Goal: Use online tool/utility: Utilize a website feature to perform a specific function

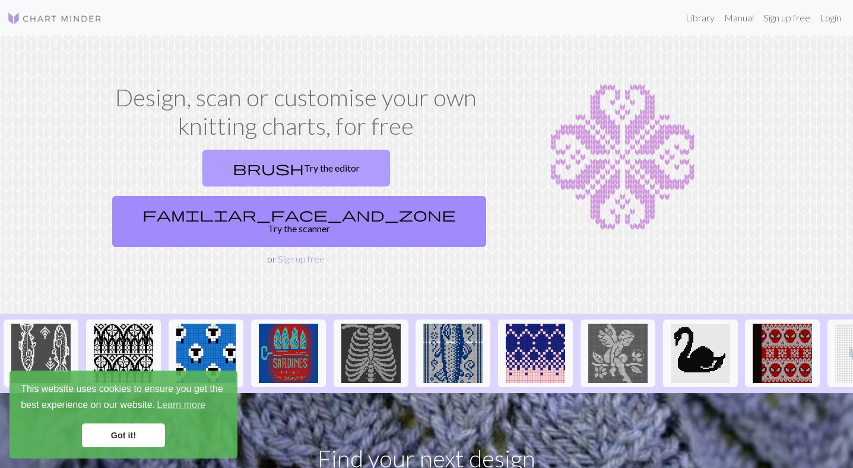
click at [232, 179] on link "brush Try the editor" at bounding box center [296, 168] width 188 height 37
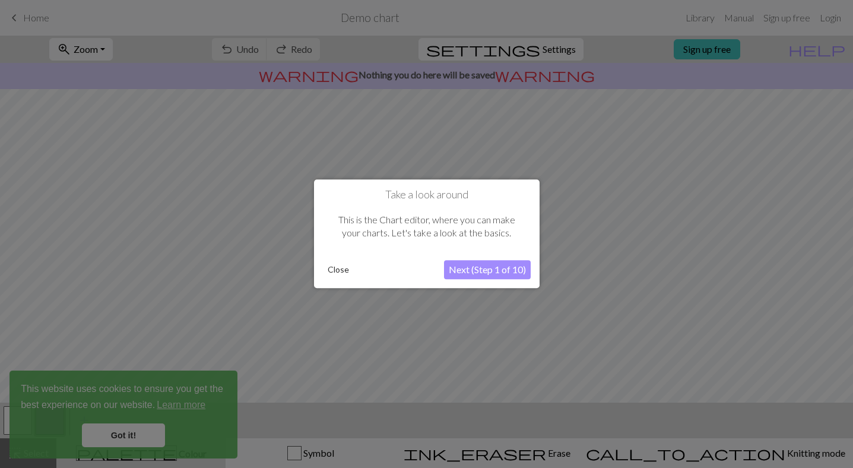
click at [348, 267] on button "Close" at bounding box center [338, 270] width 31 height 18
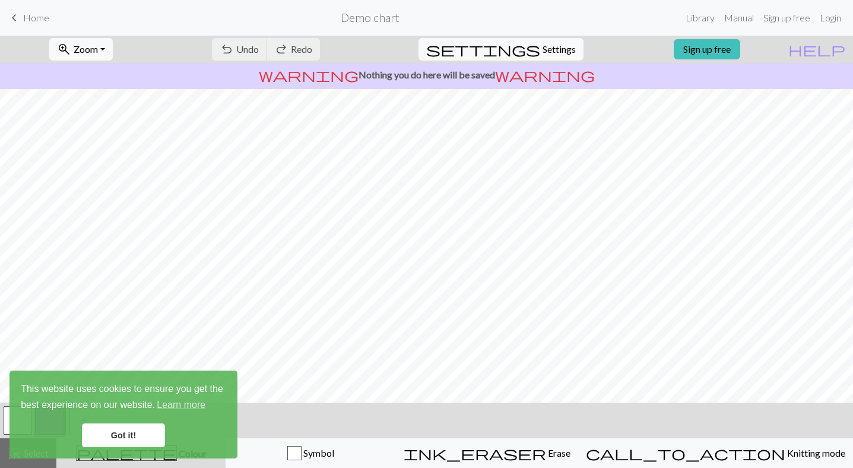
click at [315, 53] on div "undo Undo Undo redo Redo Redo" at bounding box center [266, 49] width 126 height 27
click at [299, 40] on div "undo Undo Undo redo Redo Redo" at bounding box center [266, 49] width 126 height 27
click at [142, 435] on link "Got it!" at bounding box center [123, 435] width 83 height 24
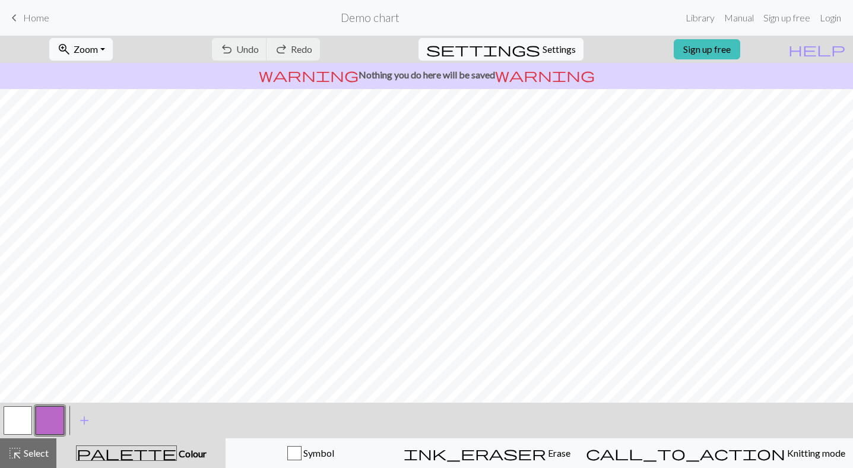
click at [50, 421] on button "button" at bounding box center [50, 420] width 28 height 28
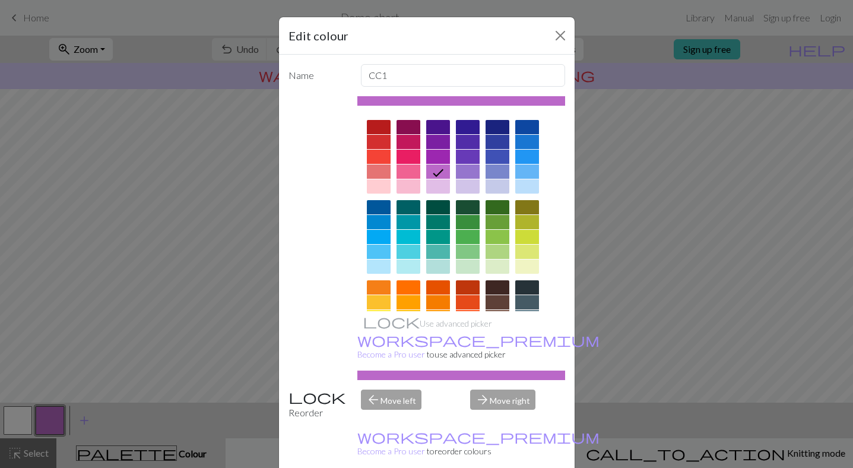
click at [499, 226] on div at bounding box center [498, 222] width 24 height 14
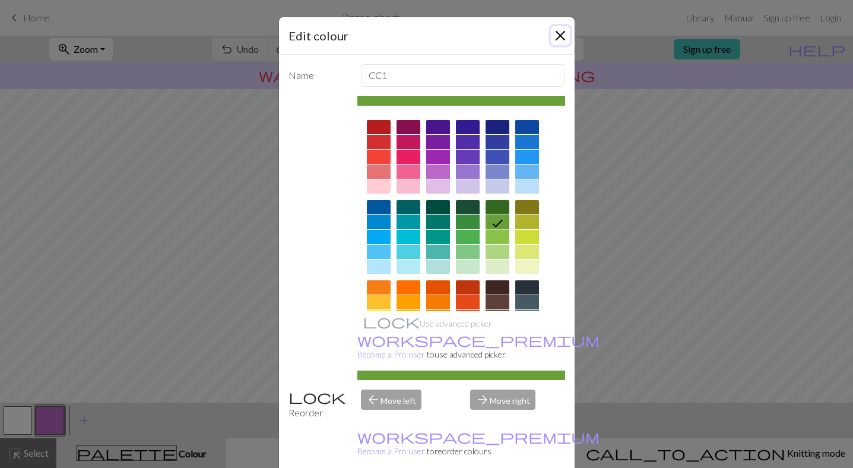
click at [559, 37] on button "Close" at bounding box center [560, 35] width 19 height 19
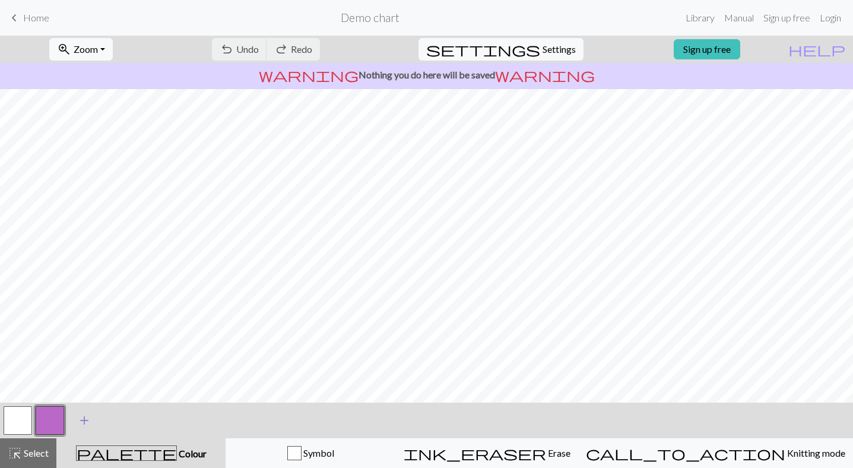
click at [81, 417] on span "add" at bounding box center [84, 420] width 14 height 17
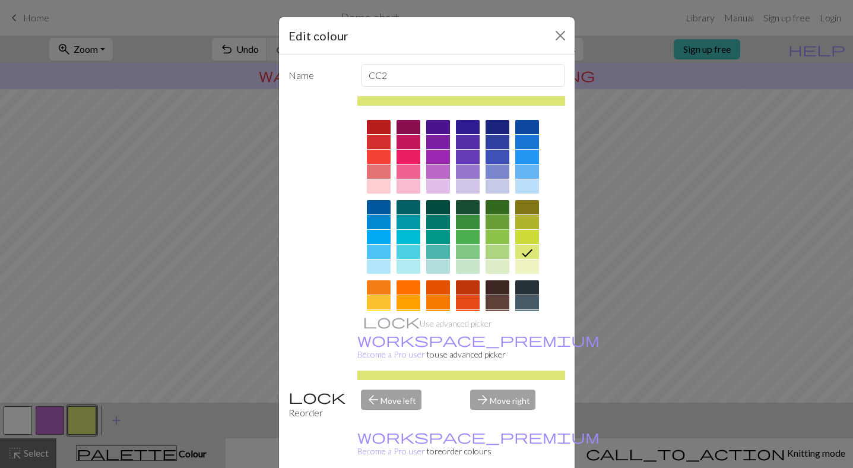
click at [502, 221] on div at bounding box center [498, 222] width 24 height 14
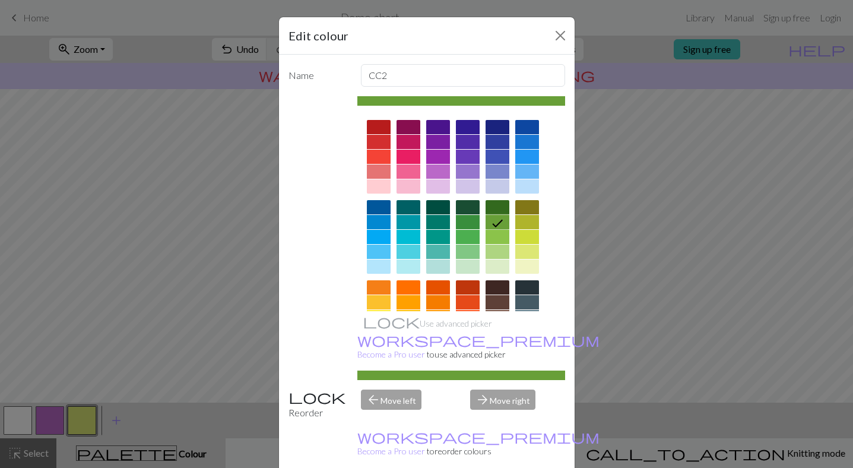
click at [651, 312] on div "Edit colour Name CC2 Use advanced picker workspace_premium Become a Pro user to…" at bounding box center [426, 234] width 853 height 468
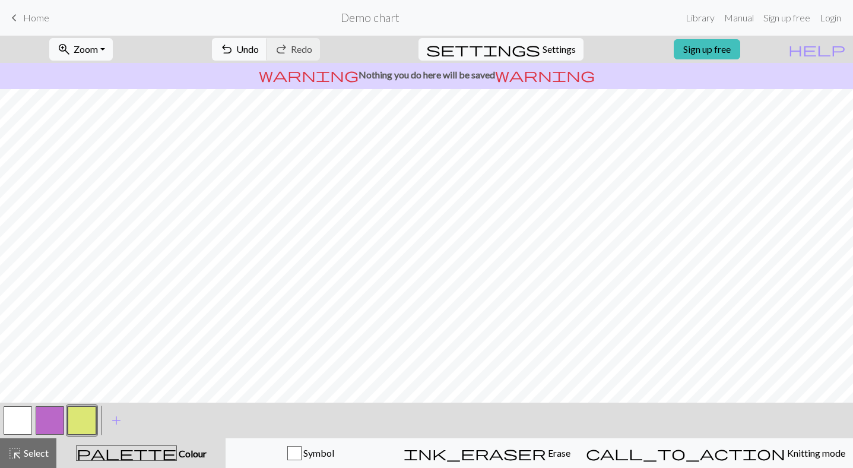
click at [87, 411] on button "button" at bounding box center [82, 420] width 28 height 28
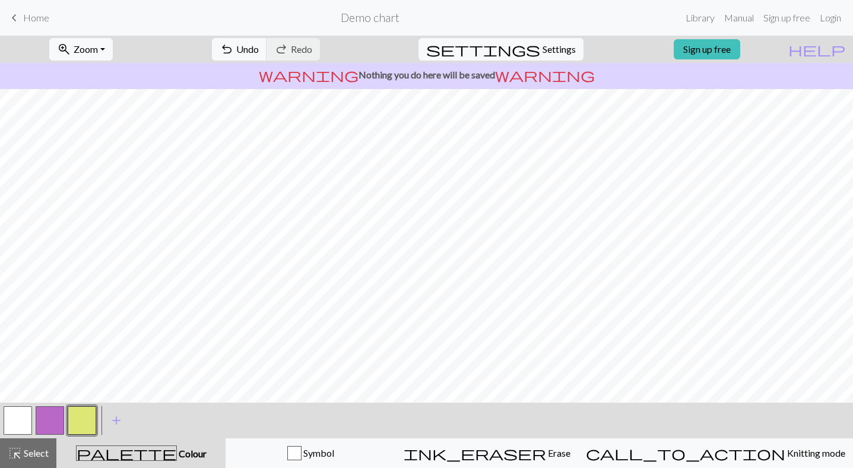
click at [20, 428] on button "button" at bounding box center [18, 420] width 28 height 28
click at [84, 411] on button "button" at bounding box center [82, 420] width 28 height 28
click at [49, 418] on button "button" at bounding box center [50, 420] width 28 height 28
click at [259, 53] on span "Undo" at bounding box center [247, 48] width 23 height 11
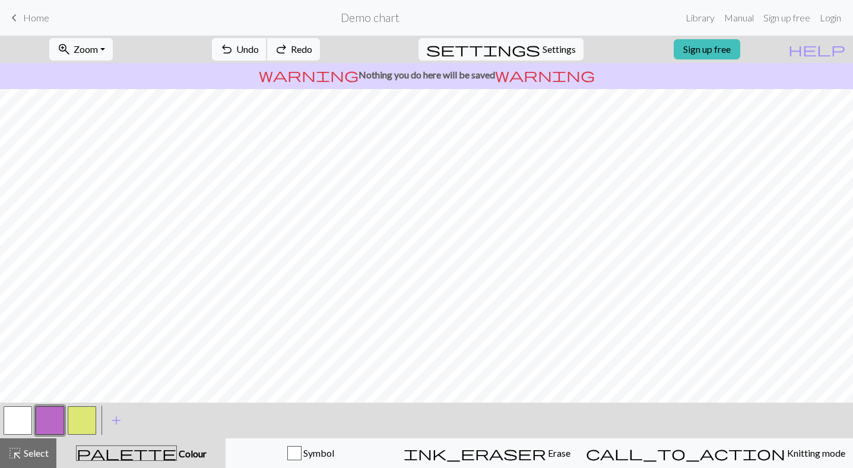
click at [259, 53] on span "Undo" at bounding box center [247, 48] width 23 height 11
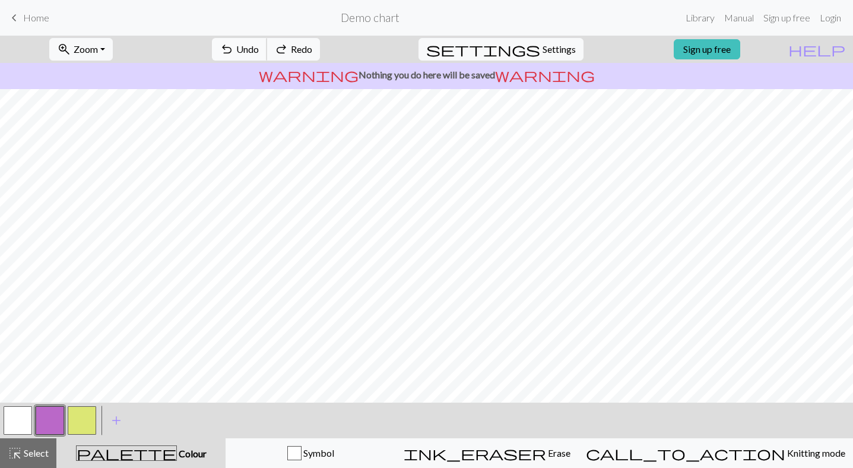
click at [259, 53] on span "Undo" at bounding box center [247, 48] width 23 height 11
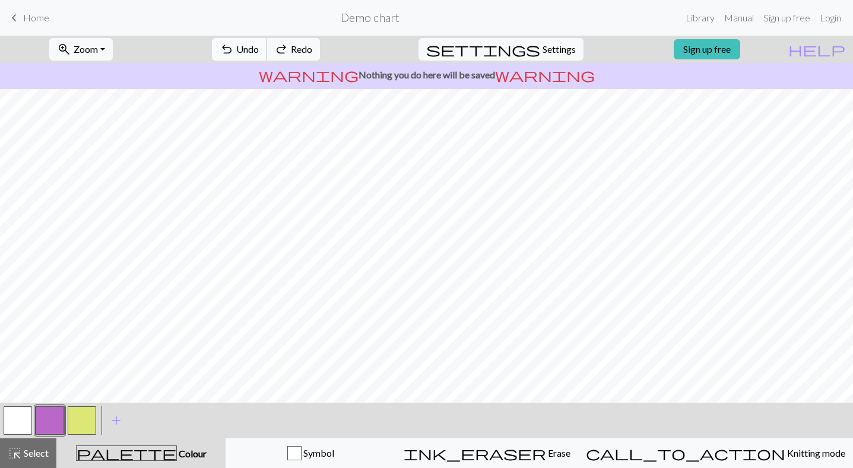
click at [259, 53] on span "Undo" at bounding box center [247, 48] width 23 height 11
click at [85, 421] on button "button" at bounding box center [82, 420] width 28 height 28
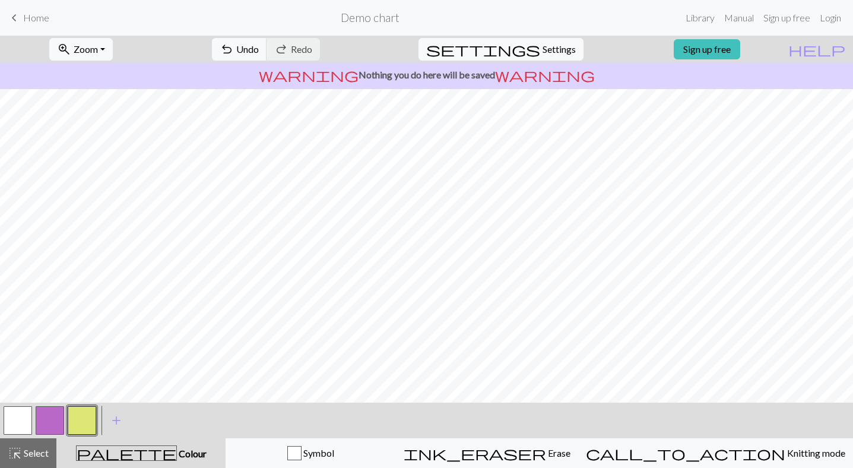
click at [41, 429] on button "button" at bounding box center [50, 420] width 28 height 28
